Goal: Information Seeking & Learning: Learn about a topic

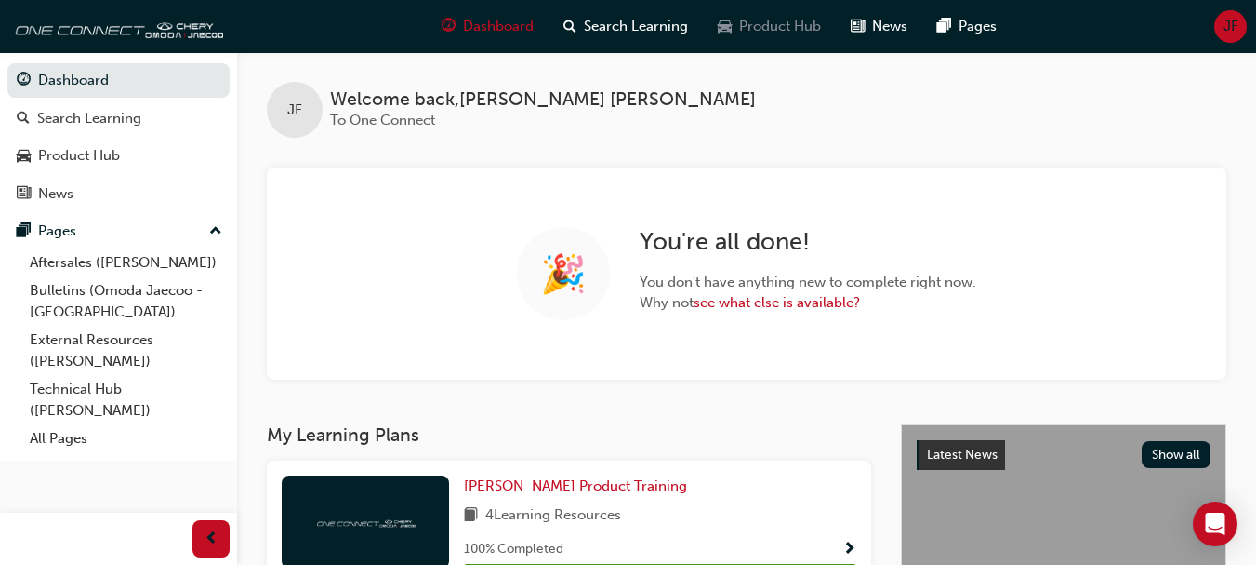
click at [764, 14] on div "Product Hub" at bounding box center [769, 26] width 133 height 38
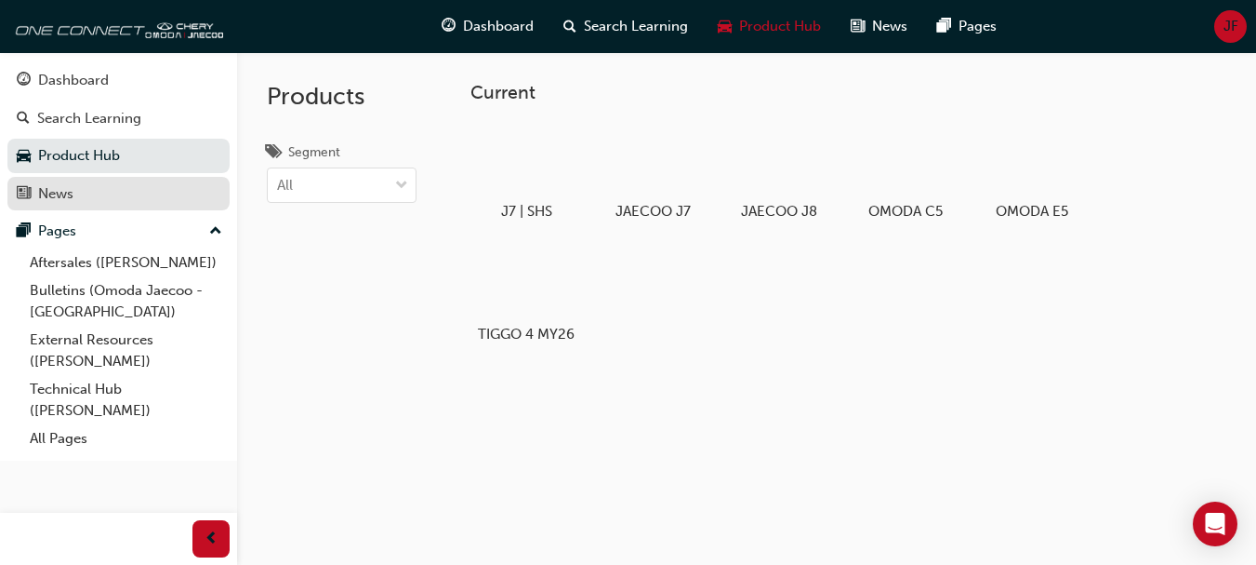
click at [103, 199] on div "News" at bounding box center [119, 193] width 204 height 23
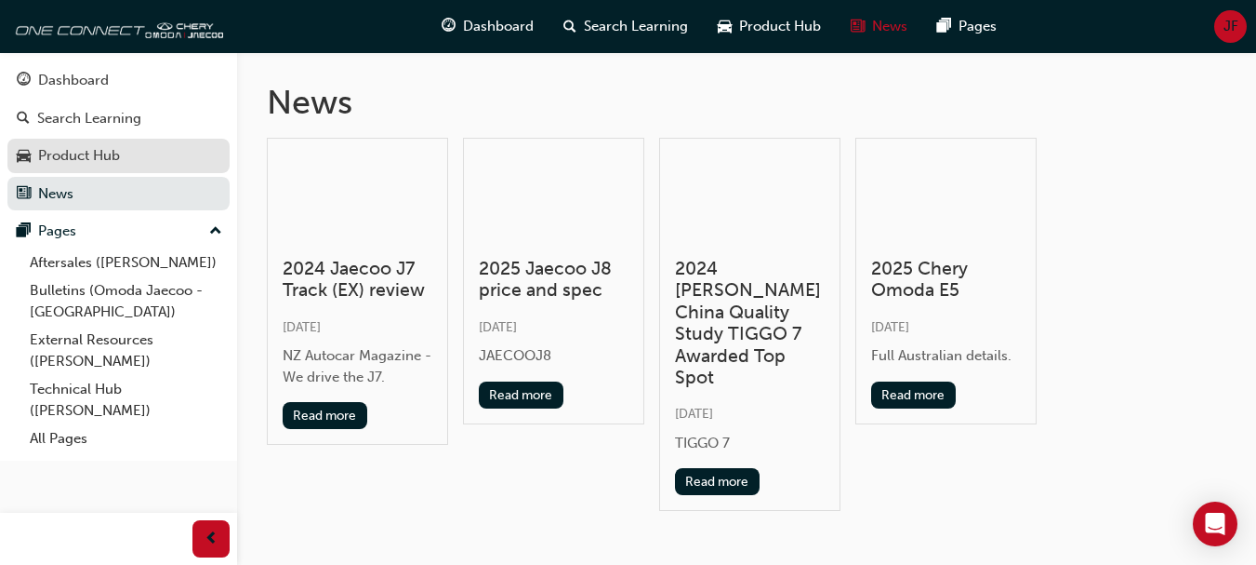
click at [110, 155] on div "Product Hub" at bounding box center [79, 155] width 82 height 21
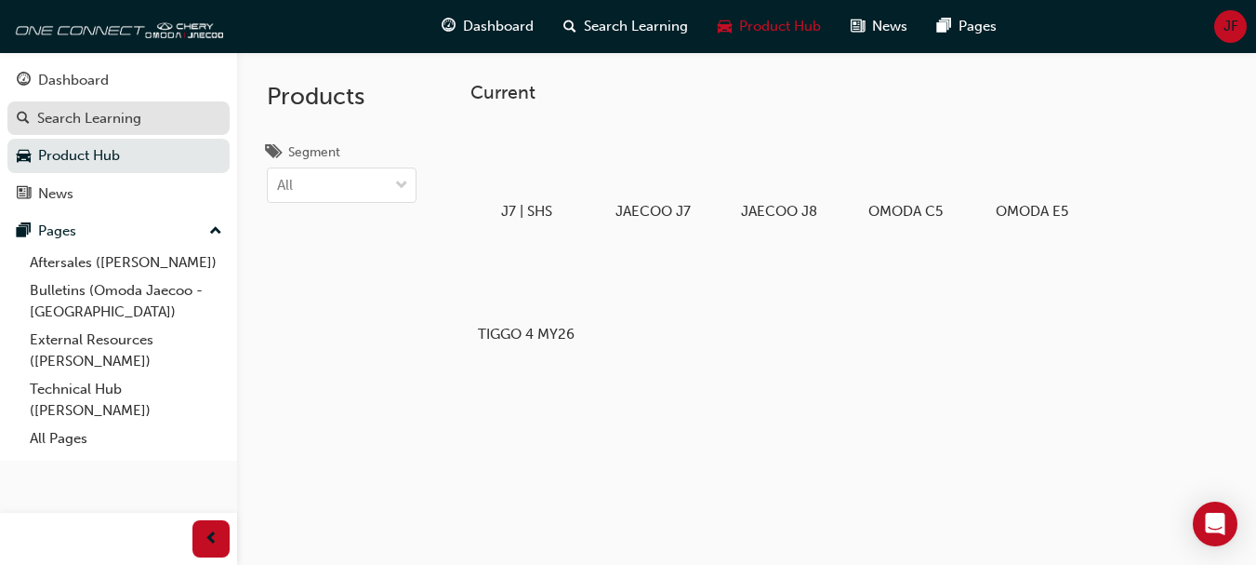
click at [104, 129] on link "Search Learning" at bounding box center [118, 118] width 222 height 34
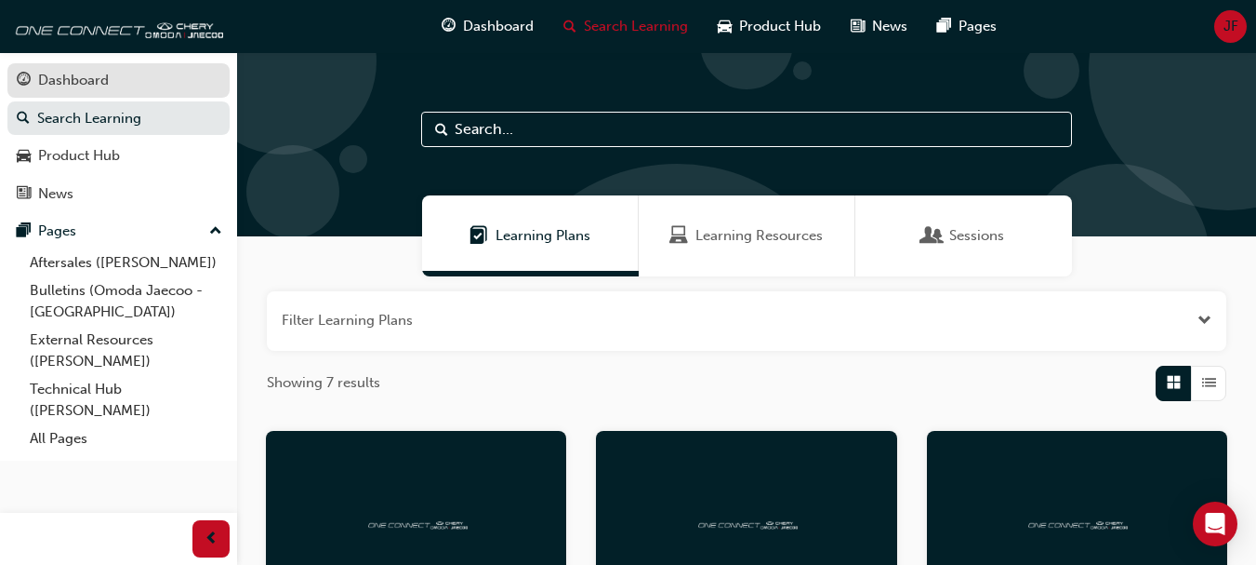
click at [90, 96] on link "Dashboard" at bounding box center [118, 80] width 222 height 34
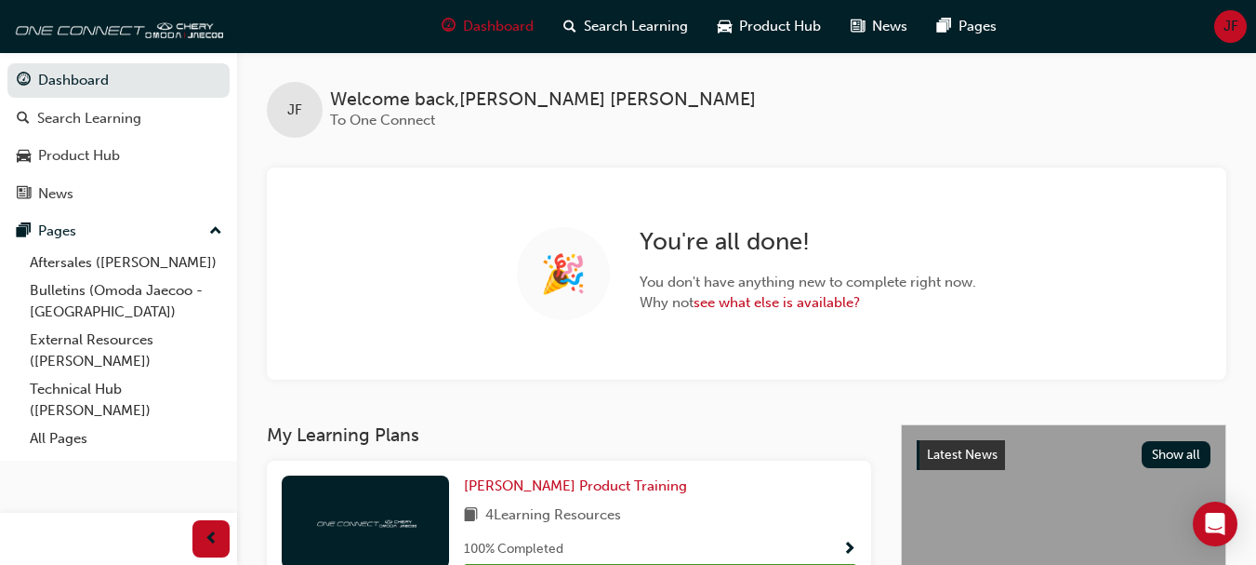
click at [1229, 32] on span "JF" at bounding box center [1231, 26] width 15 height 21
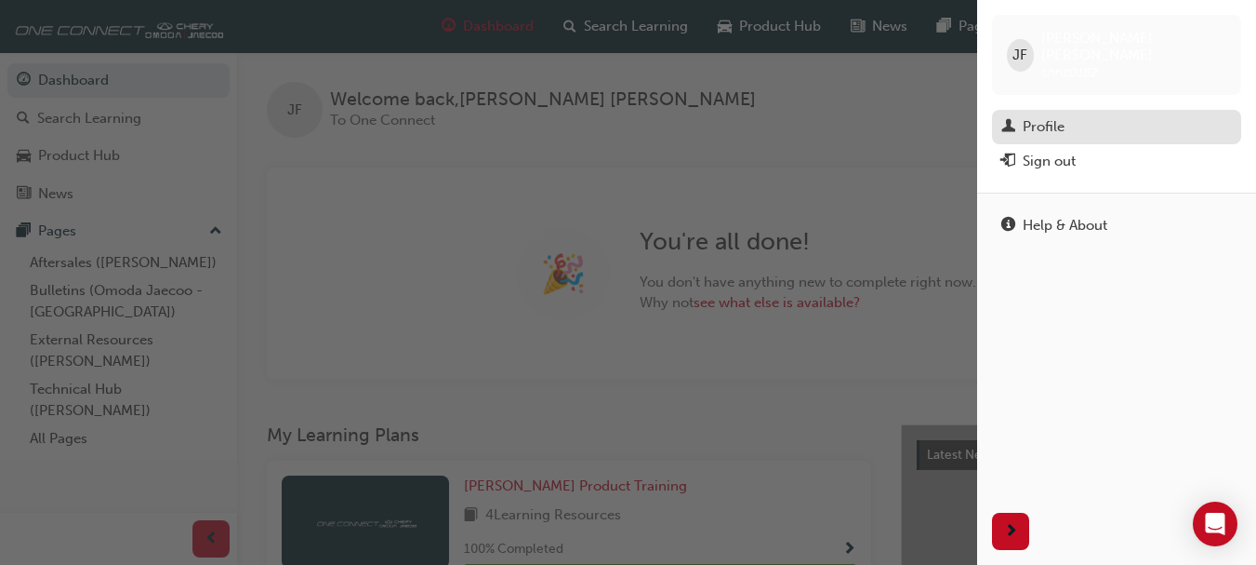
click at [1041, 116] on div "Profile" at bounding box center [1044, 126] width 42 height 21
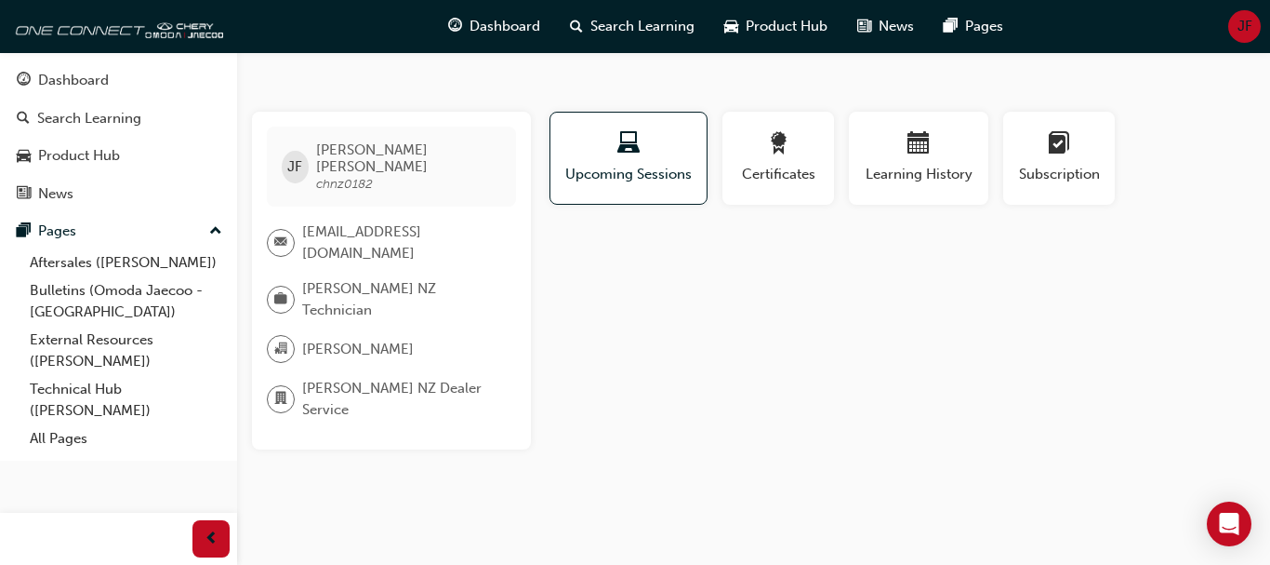
click at [1248, 29] on span "JF" at bounding box center [1245, 26] width 15 height 21
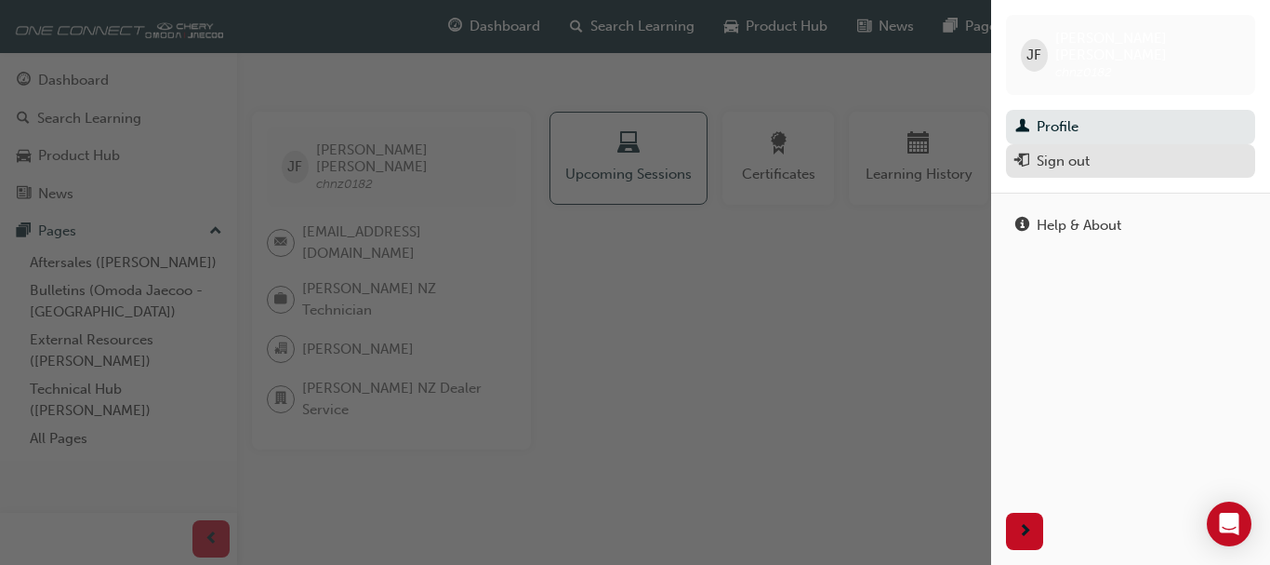
click at [1051, 151] on div "Sign out" at bounding box center [1063, 161] width 53 height 21
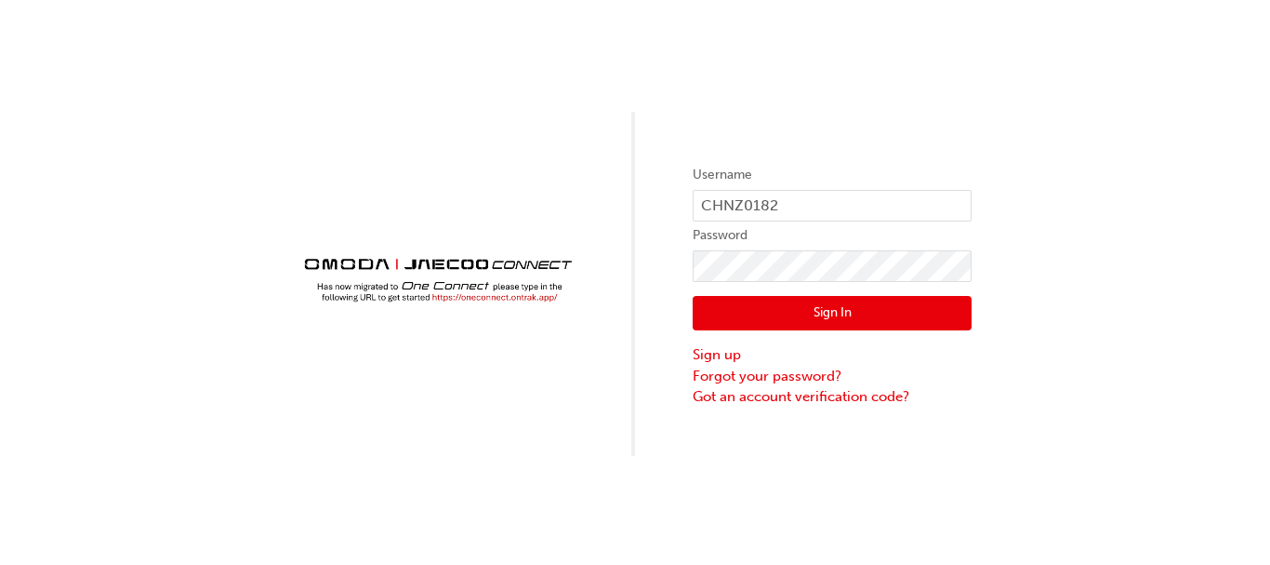
click at [801, 314] on button "Sign In" at bounding box center [832, 313] width 279 height 35
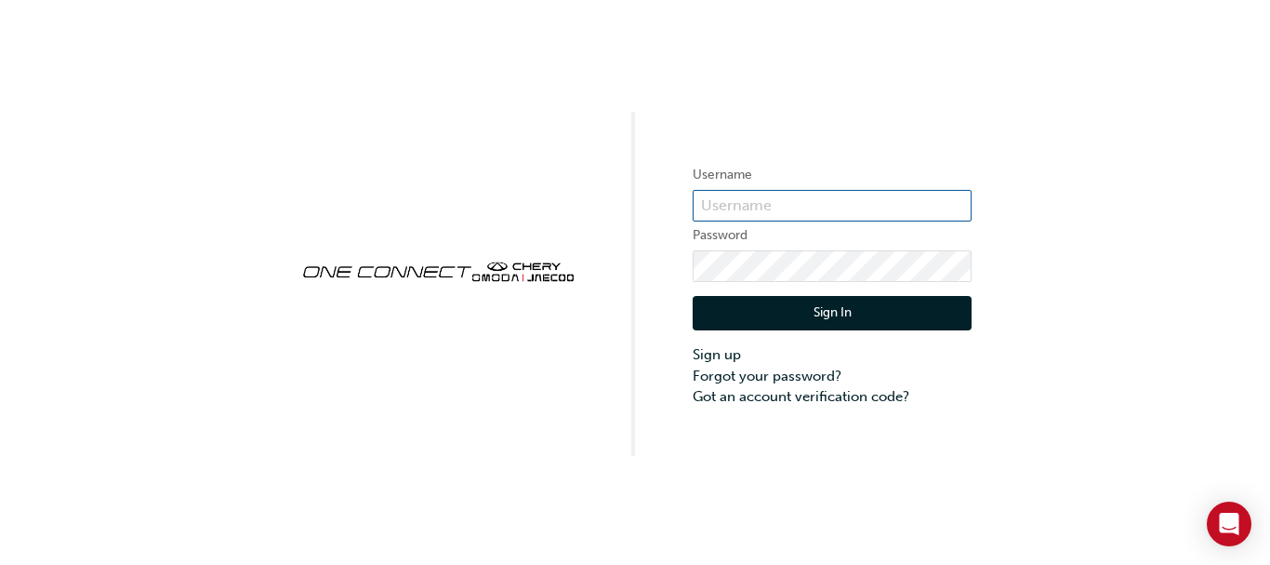
type input "CHNZ0182"
click at [817, 315] on button "Sign In" at bounding box center [832, 313] width 279 height 35
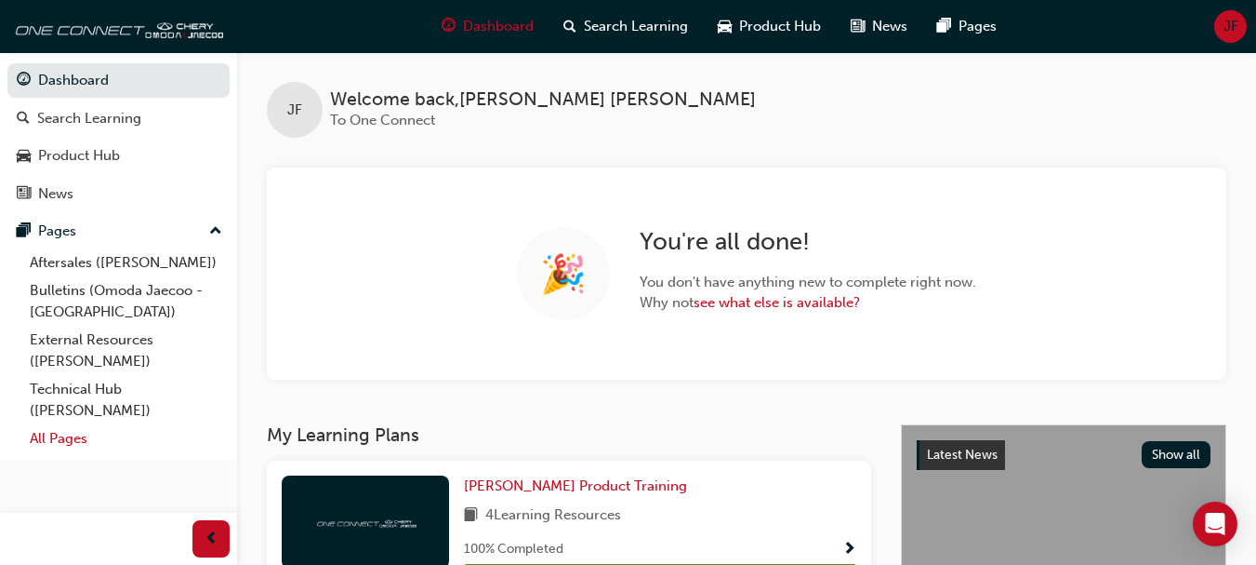
click at [75, 447] on link "All Pages" at bounding box center [125, 438] width 207 height 29
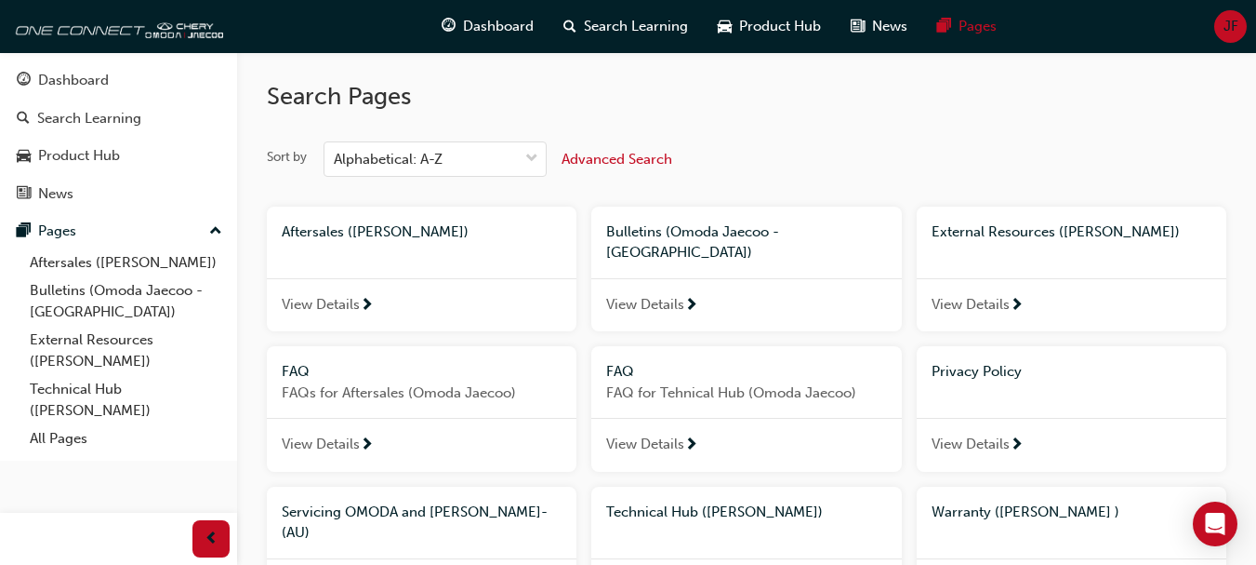
click at [654, 433] on span "View Details" at bounding box center [645, 443] width 78 height 21
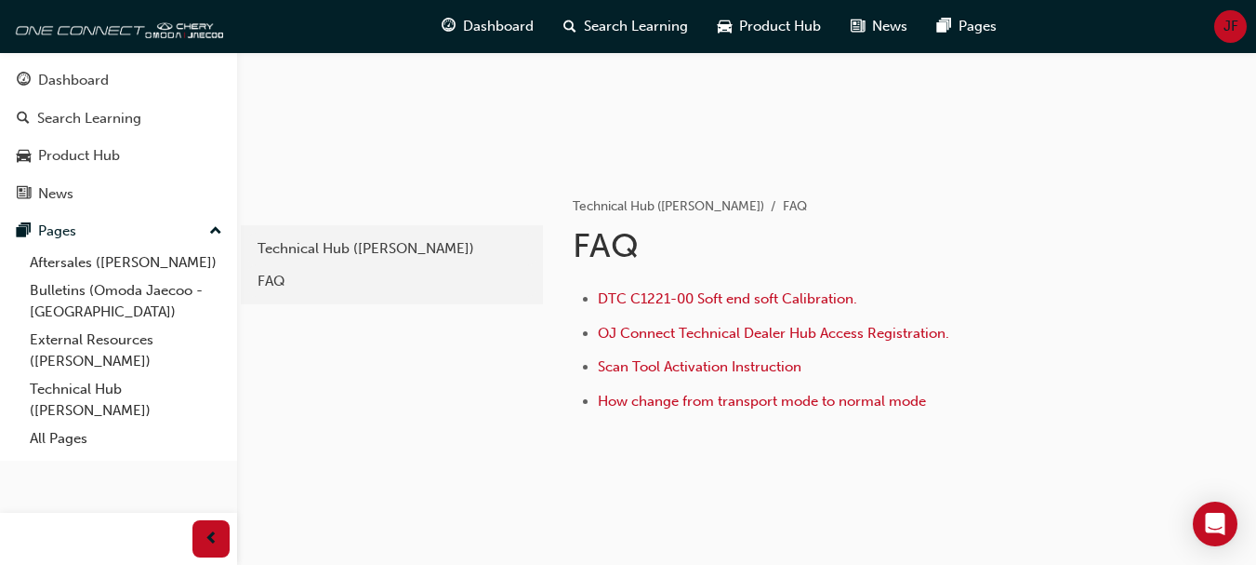
scroll to position [258, 0]
